Goal: Task Accomplishment & Management: Use online tool/utility

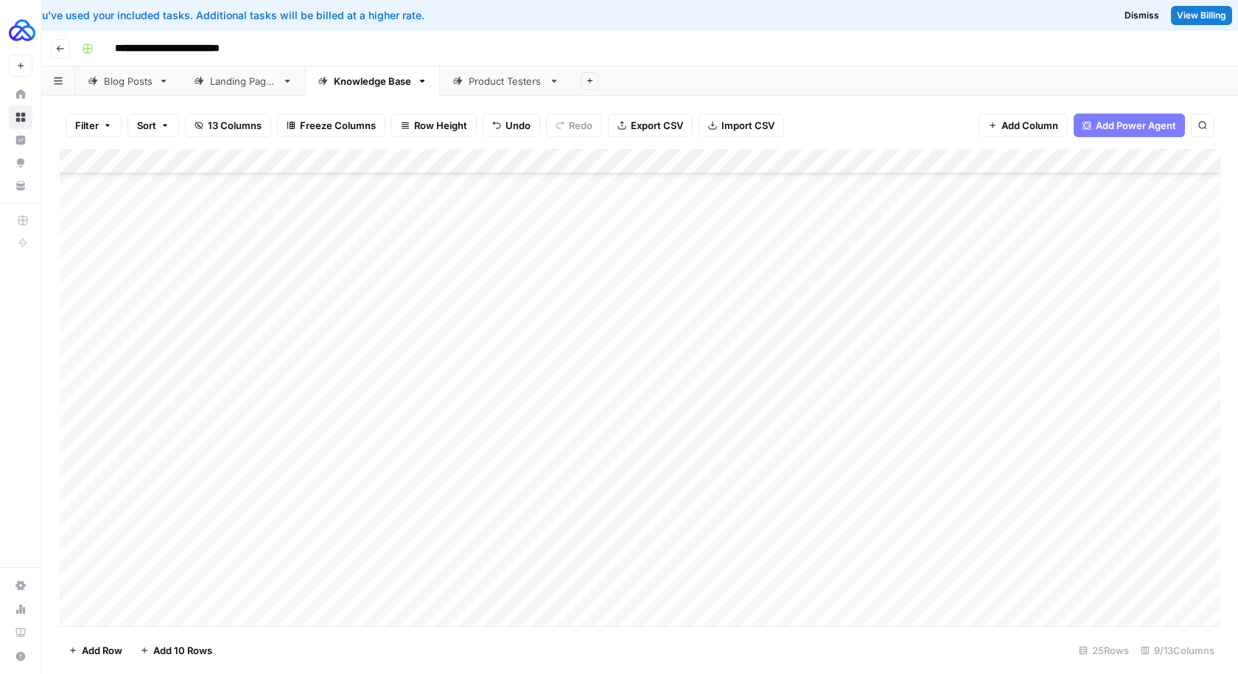
scroll to position [197, 0]
click at [776, 586] on div "Add Column" at bounding box center [640, 388] width 1161 height 478
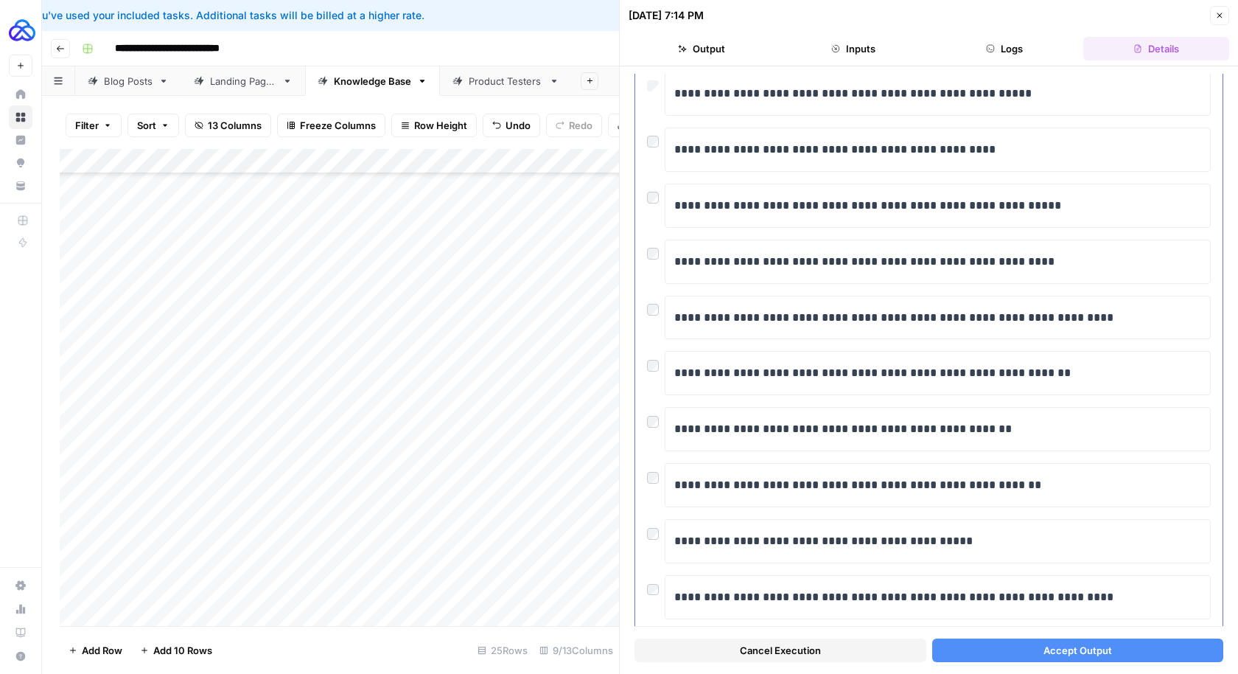
scroll to position [178, 0]
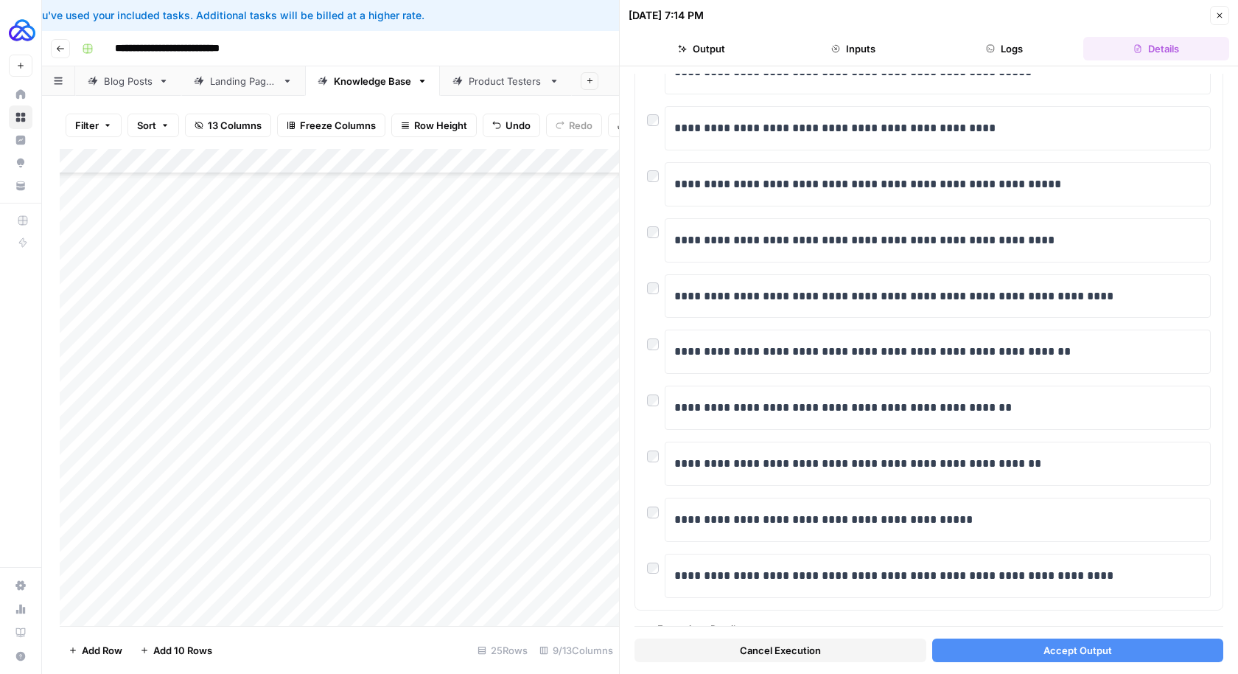
click at [962, 654] on button "Accept Output" at bounding box center [1078, 650] width 292 height 24
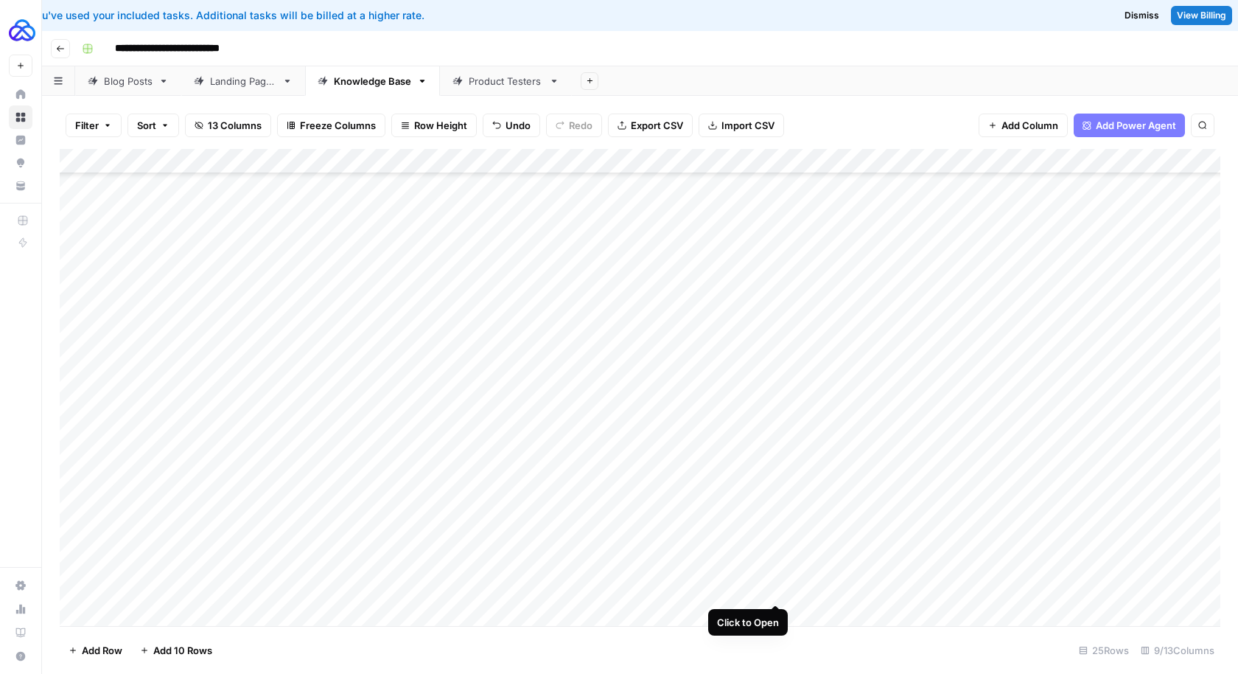
click at [778, 587] on div "Add Column" at bounding box center [640, 388] width 1161 height 478
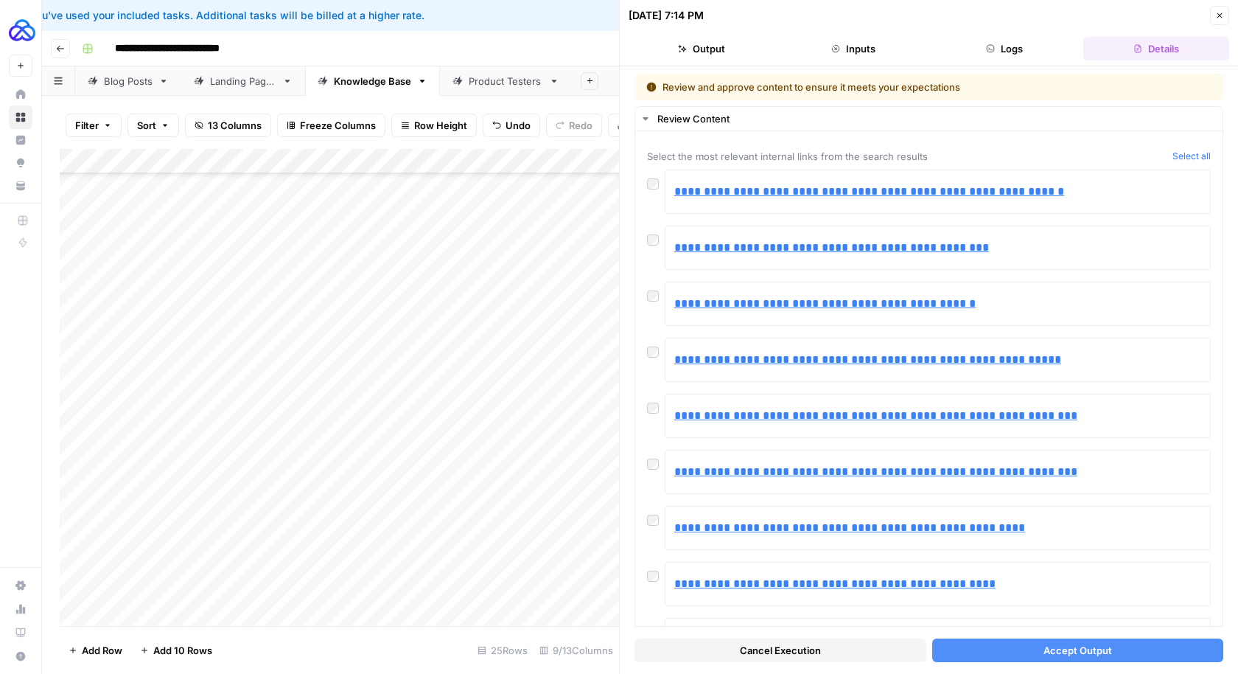
click at [1023, 653] on button "Accept Output" at bounding box center [1078, 650] width 292 height 24
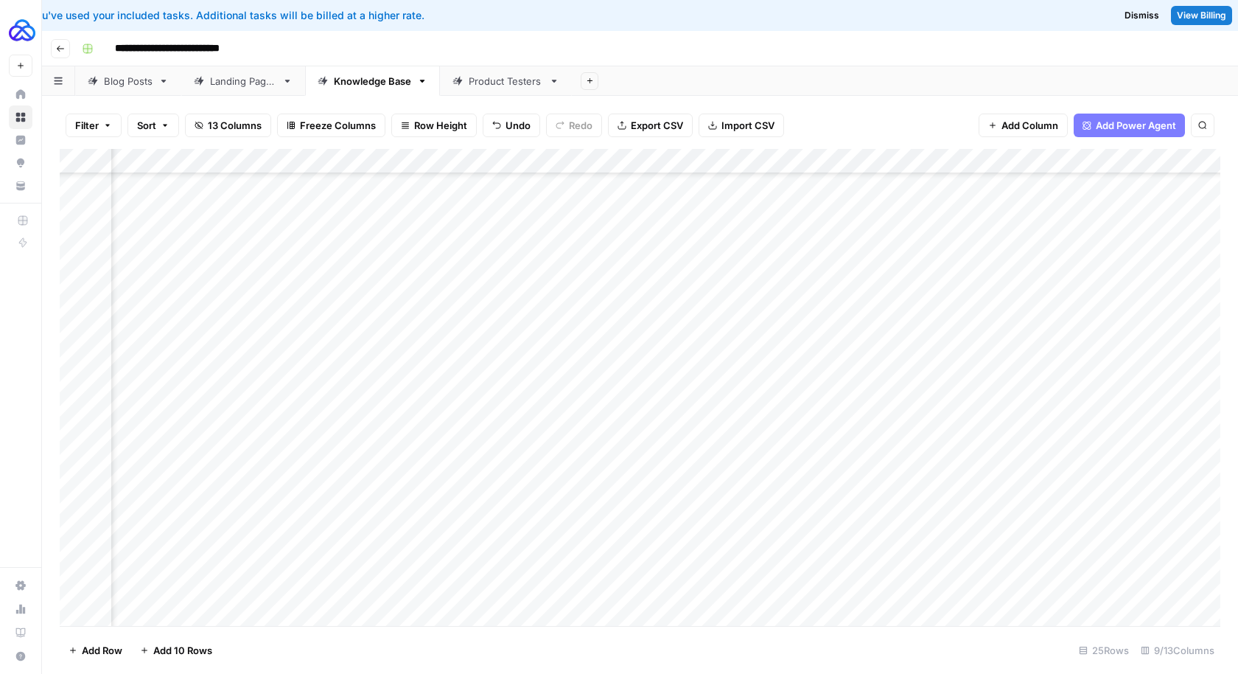
scroll to position [197, 315]
click at [724, 590] on div "Add Column" at bounding box center [640, 388] width 1161 height 478
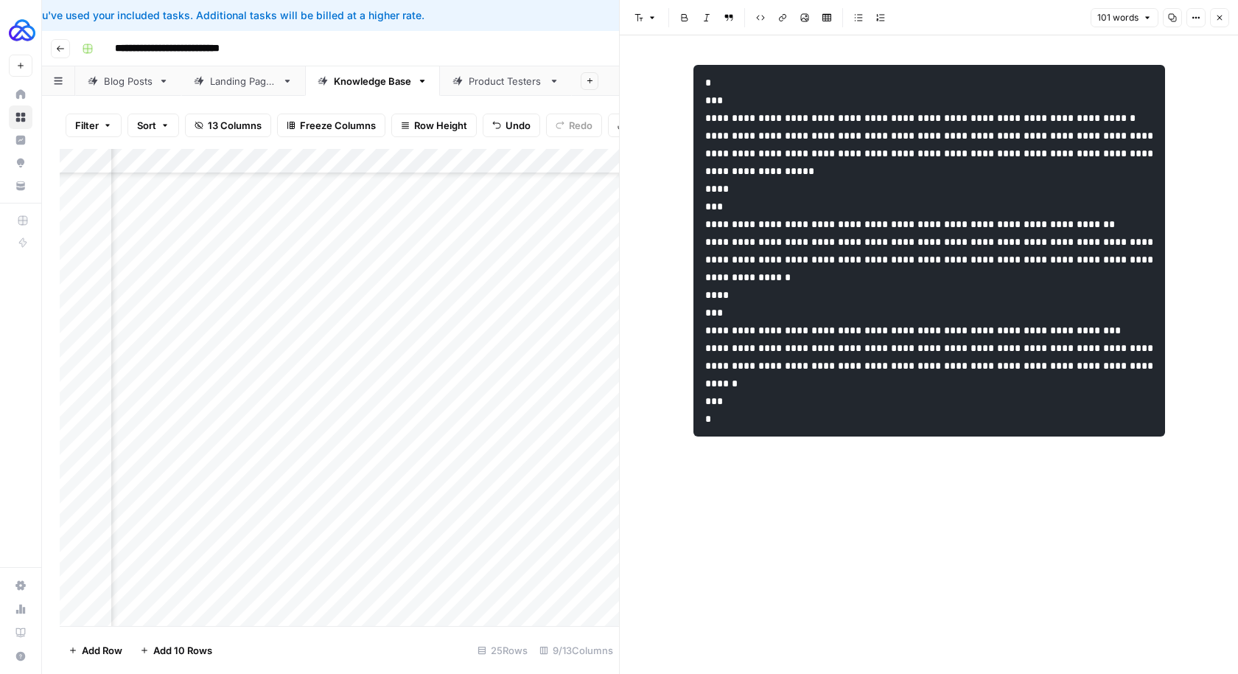
click at [744, 139] on code "**********" at bounding box center [930, 250] width 451 height 346
click at [1221, 19] on icon "button" at bounding box center [1220, 17] width 5 height 5
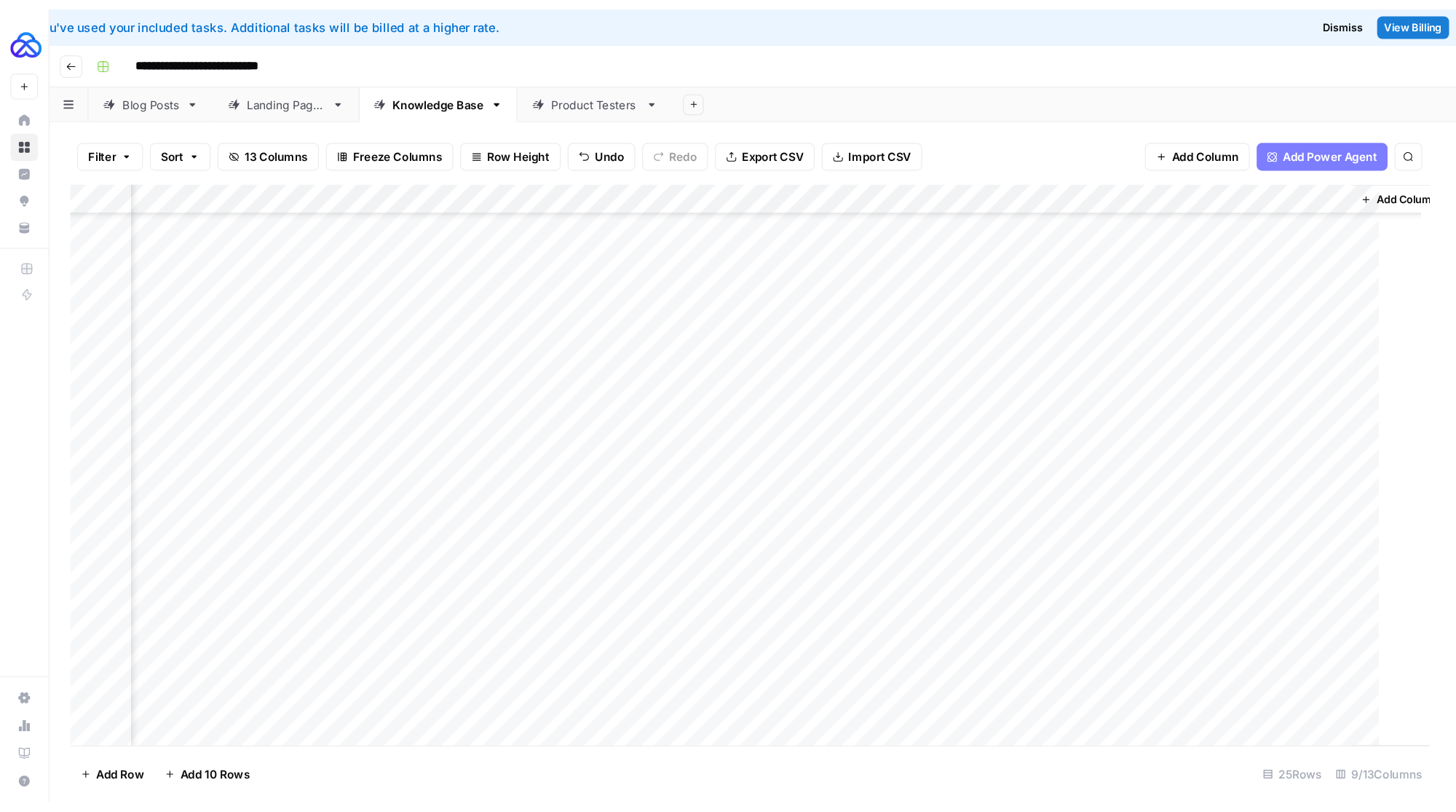
scroll to position [195, 293]
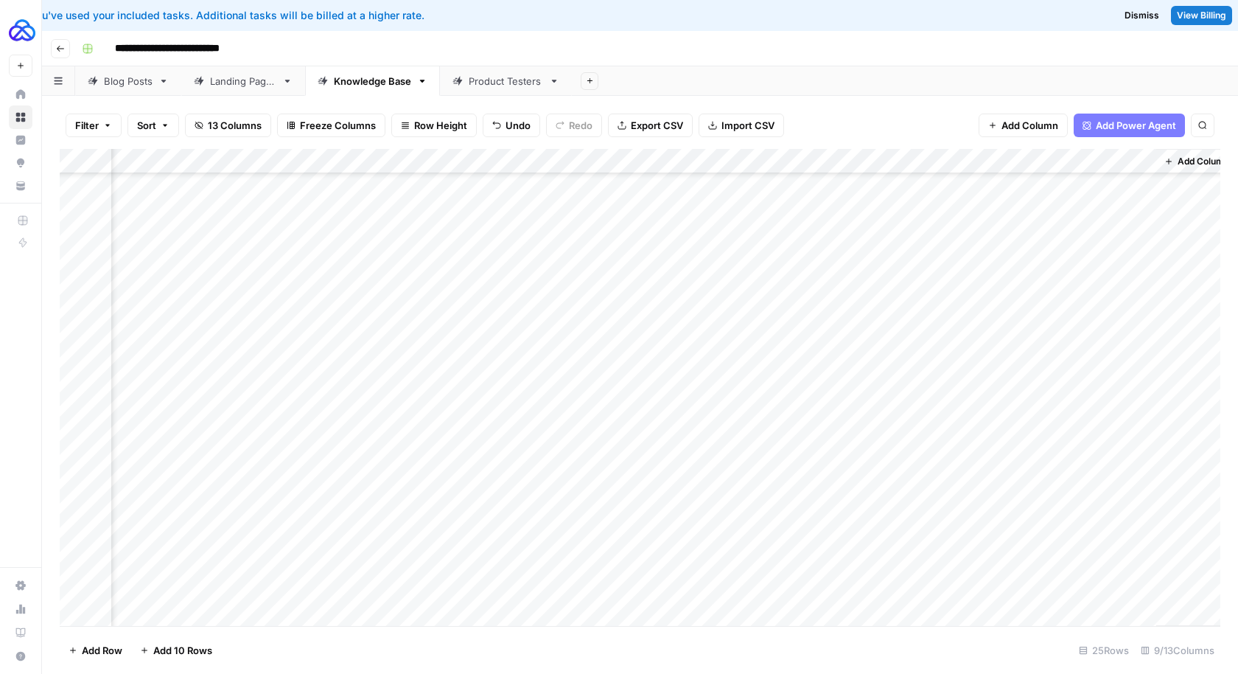
click at [962, 587] on div "Add Column" at bounding box center [640, 388] width 1161 height 478
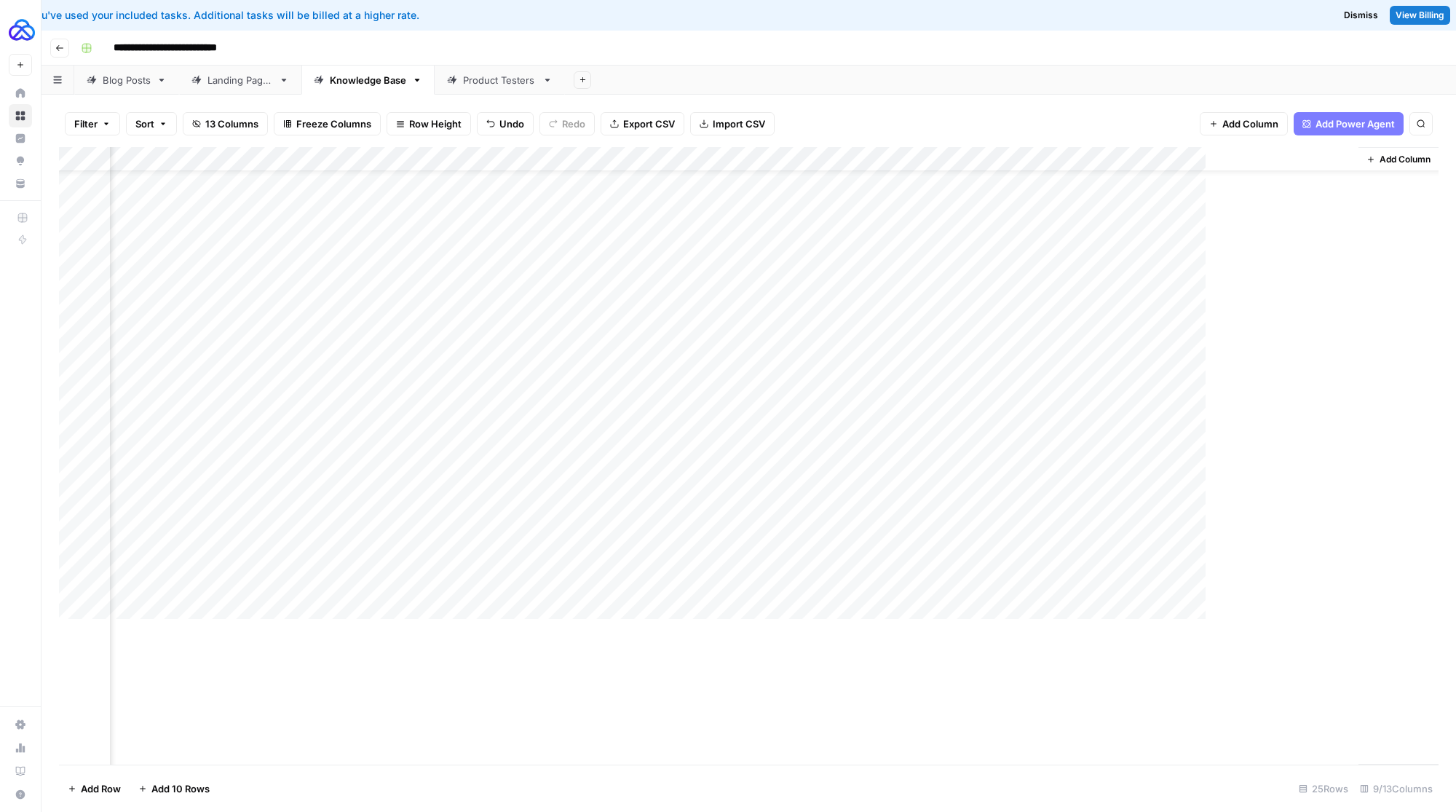
scroll to position [48, 78]
